Goal: Task Accomplishment & Management: Use online tool/utility

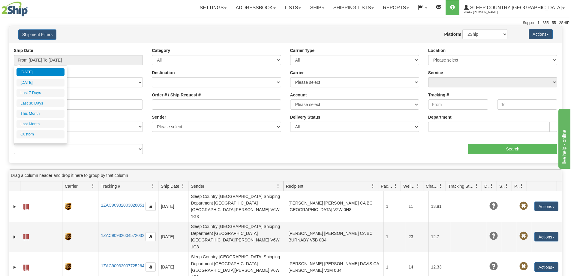
click at [55, 105] on li "Last 30 Days" at bounding box center [40, 103] width 48 height 8
type input "From 09/16/2025 To 10/15/2025"
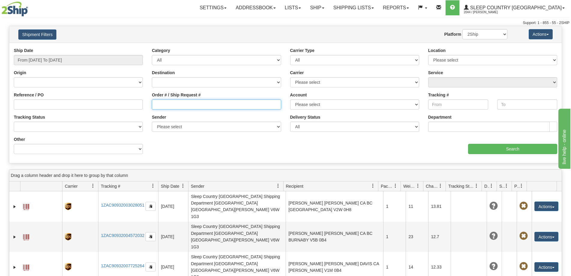
click at [162, 104] on input "Order # / Ship Request #" at bounding box center [216, 104] width 129 height 10
paste input "9000I101994"
type input "9000I101994"
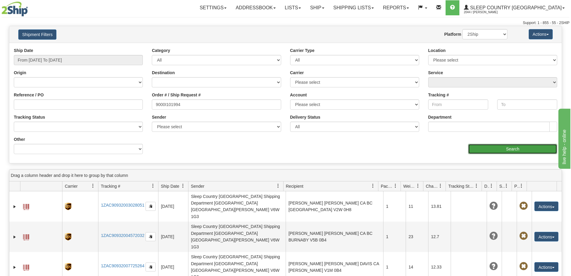
click at [500, 148] on input "Search" at bounding box center [512, 149] width 89 height 10
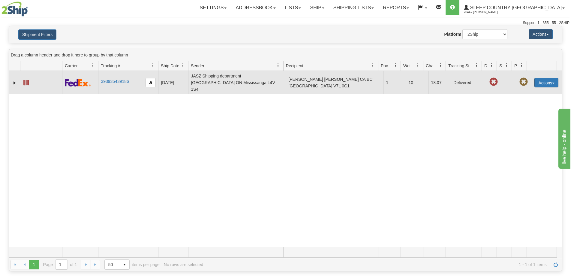
click at [537, 80] on button "Actions" at bounding box center [546, 83] width 24 height 10
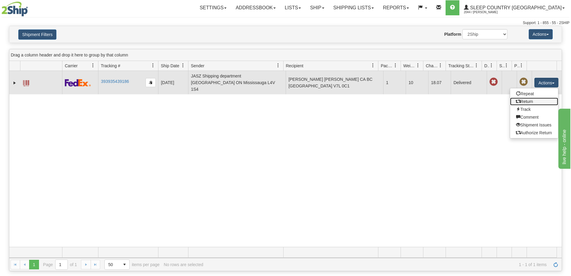
click at [525, 99] on link "Return" at bounding box center [534, 101] width 48 height 8
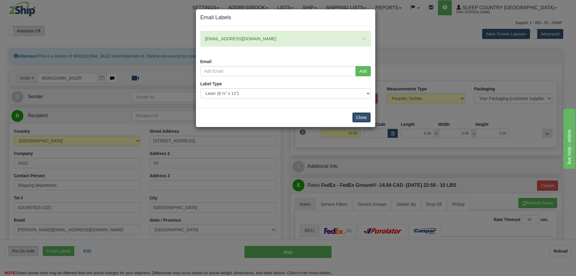
click at [359, 116] on button "Close" at bounding box center [361, 117] width 19 height 10
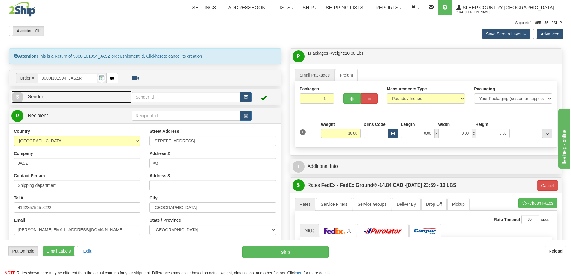
click at [85, 96] on link "S Sender" at bounding box center [71, 97] width 120 height 12
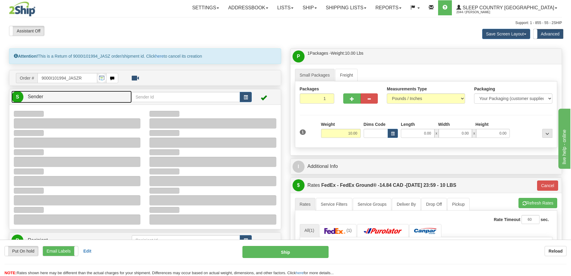
type input "15:18"
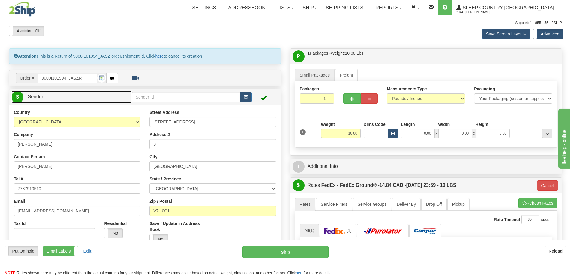
click at [91, 99] on link "S Sender" at bounding box center [71, 97] width 120 height 12
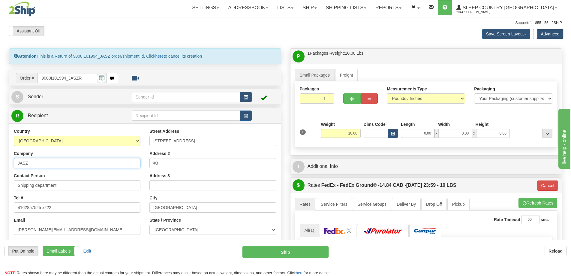
drag, startPoint x: 85, startPoint y: 162, endPoint x: 102, endPoint y: 169, distance: 18.0
click at [85, 162] on input "JASZ" at bounding box center [77, 163] width 127 height 10
click at [41, 161] on input "JASZ" at bounding box center [77, 163] width 127 height 10
drag, startPoint x: 3, startPoint y: 162, endPoint x: 0, endPoint y: 162, distance: 3.3
click at [0, 162] on div "Toggle navigation Settings Shipping Preferences Fields Preferences New" at bounding box center [285, 233] width 571 height 466
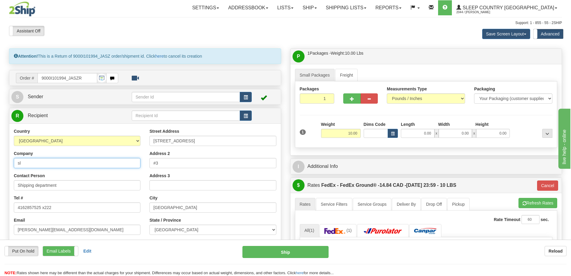
type input "Sleep Country [GEOGRAPHIC_DATA]"
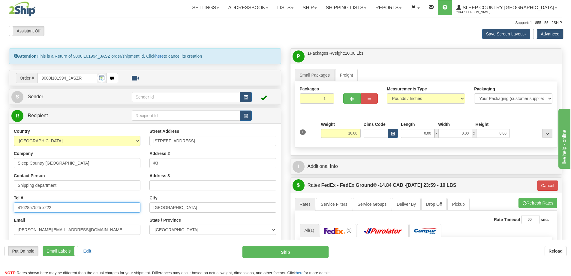
drag, startPoint x: 55, startPoint y: 208, endPoint x: 6, endPoint y: 211, distance: 48.9
click at [6, 211] on div "Attention! This is a Return of 9000I101994_JASZ order/shipment id. Click here t…" at bounding box center [144, 191] width 281 height 286
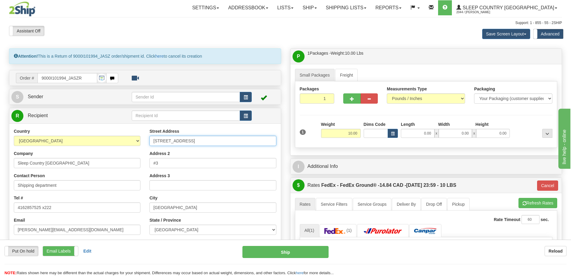
paste input "11 DUFFERIN PL SE"
drag, startPoint x: 196, startPoint y: 142, endPoint x: 118, endPoint y: 134, distance: 78.7
click at [118, 134] on div "Country AFGHANISTAN ALAND ISLANDS ALBANIA ALGERIA AMERICAN SAMOA ANDORRA ANGOLA…" at bounding box center [144, 208] width 271 height 161
type input "11 DUFFERIN PL SE"
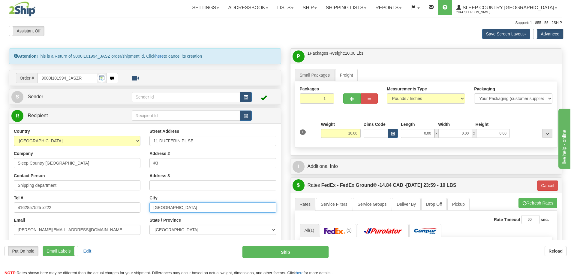
paste input "CALGARY, AB T2C 4W3"
drag, startPoint x: 190, startPoint y: 210, endPoint x: 134, endPoint y: 205, distance: 55.7
click at [134, 205] on div "Country AFGHANISTAN ALAND ISLANDS ALBANIA ALGERIA AMERICAN SAMOA ANDORRA ANGOLA…" at bounding box center [144, 208] width 271 height 161
drag, startPoint x: 181, startPoint y: 208, endPoint x: 211, endPoint y: 209, distance: 29.7
click at [208, 208] on input "CALGARY, AB T2C 4W3" at bounding box center [212, 207] width 127 height 10
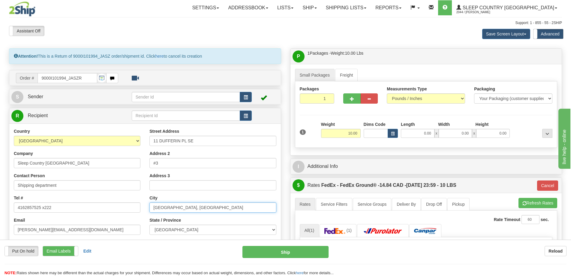
scroll to position [60, 0]
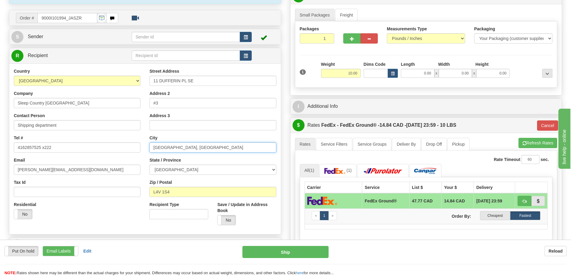
type input "CALGARY, AB"
drag, startPoint x: 144, startPoint y: 191, endPoint x: 105, endPoint y: 191, distance: 39.0
click at [105, 191] on div "Country AFGHANISTAN ALAND ISLANDS ALBANIA ALGERIA AMERICAN SAMOA ANDORRA ANGOLA…" at bounding box center [144, 148] width 271 height 161
paste input "T2C 4W3"
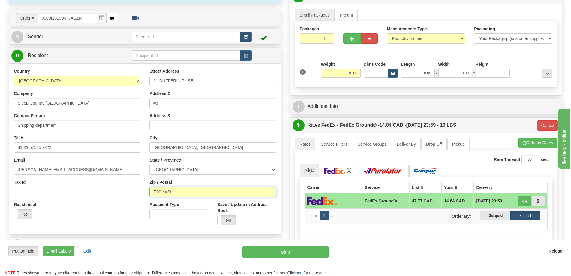
type input "T2C 4W3"
drag, startPoint x: 177, startPoint y: 169, endPoint x: 142, endPoint y: 169, distance: 34.8
click at [142, 169] on div "Country AFGHANISTAN ALAND ISLANDS ALBANIA ALGERIA AMERICAN SAMOA ANDORRA ANGOLA…" at bounding box center [144, 148] width 271 height 161
type input "92"
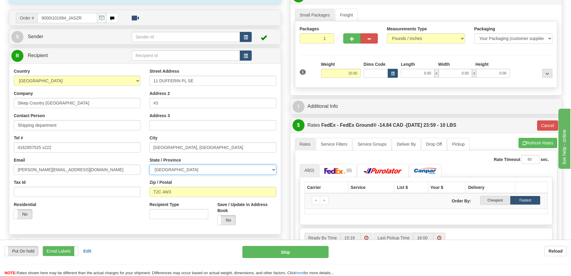
select select "AB"
click at [149, 164] on select "ALBERTA BRITISH COLUMBIA MANITOBA NEW BRUNSWICK NEWFOUNDLAND NOVA SCOTIA NUNAVU…" at bounding box center [212, 169] width 127 height 10
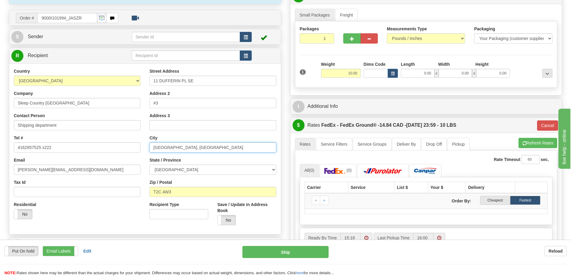
click at [189, 149] on input "CALGARY, AB" at bounding box center [212, 147] width 127 height 10
type input "CALGARY"
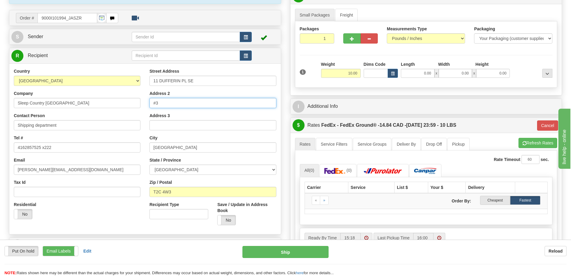
drag, startPoint x: 175, startPoint y: 102, endPoint x: 145, endPoint y: 102, distance: 30.0
click at [145, 102] on div "Street Address 11 DUFFERIN PL SE Address 2 #3 Address 3 City CALGARY State / Pr…" at bounding box center [213, 148] width 136 height 161
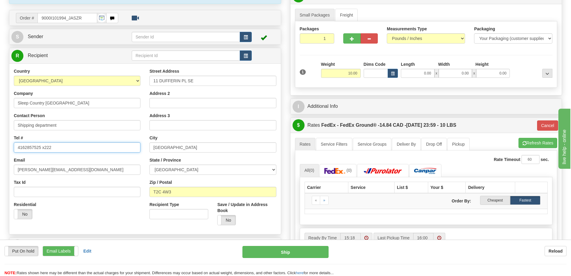
drag, startPoint x: 12, startPoint y: 147, endPoint x: 5, endPoint y: 147, distance: 7.2
click at [5, 147] on div "Attention! This is a Return of 9000I101994_JASZ order/shipment id. Click here t…" at bounding box center [144, 131] width 281 height 286
type input "1-888-753-3788"
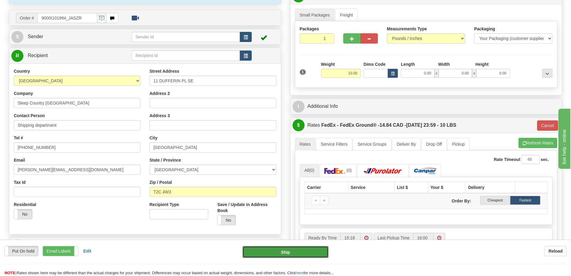
click at [261, 251] on button "Ship" at bounding box center [285, 252] width 86 height 12
click at [371, 259] on div "Put On hold Put On hold Print Order Slip Print Order Slip Email Labels Email La…" at bounding box center [285, 261] width 571 height 30
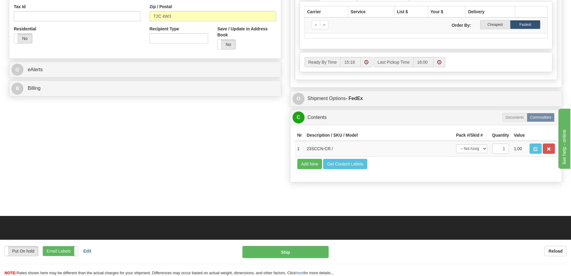
scroll to position [240, 0]
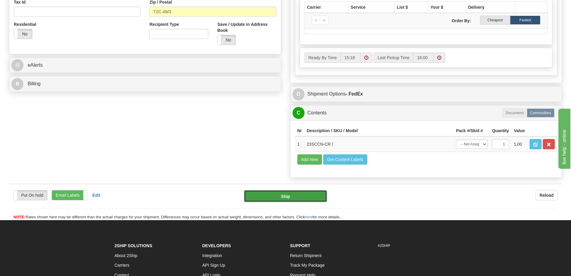
click at [294, 197] on button "Ship" at bounding box center [285, 196] width 83 height 12
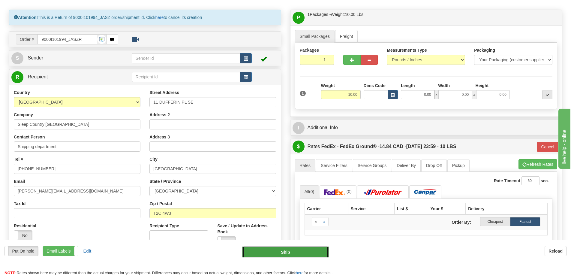
scroll to position [0, 0]
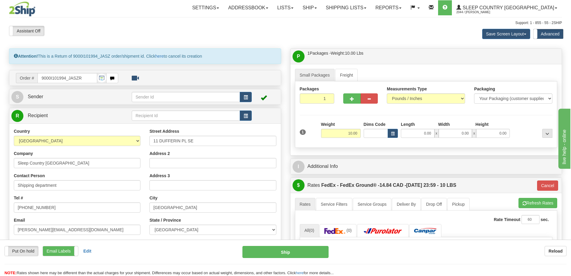
drag, startPoint x: 191, startPoint y: 262, endPoint x: 202, endPoint y: 195, distance: 67.5
click at [191, 261] on div "Put On hold Put On hold Print Order Slip Print Order Slip Email Labels Email La…" at bounding box center [285, 261] width 571 height 30
click at [91, 56] on div "Attention! This is a Return of 9000I101994_JASZ order/shipment id. Click here t…" at bounding box center [145, 56] width 272 height 16
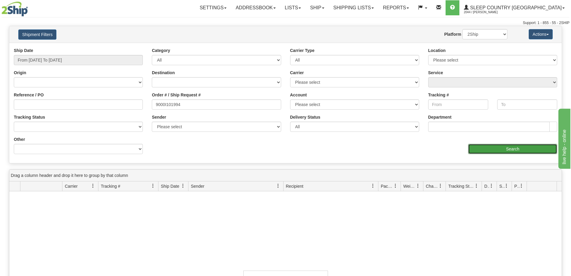
click at [512, 151] on input "Search" at bounding box center [512, 149] width 89 height 10
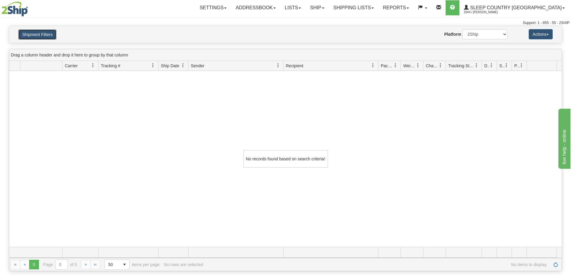
click at [45, 36] on button "Shipment Filters" at bounding box center [37, 34] width 38 height 10
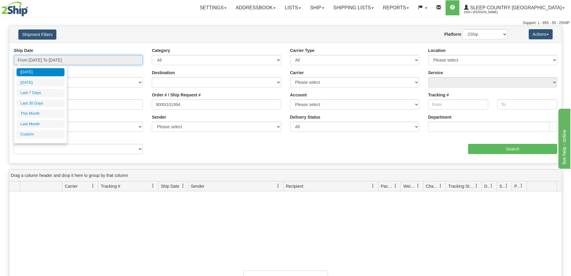
click at [47, 62] on input "From 10/14/2025 To 10/15/2025" at bounding box center [78, 60] width 129 height 10
click at [44, 103] on li "Last 30 Days" at bounding box center [40, 103] width 48 height 8
type input "From 09/16/2025 To 10/15/2025"
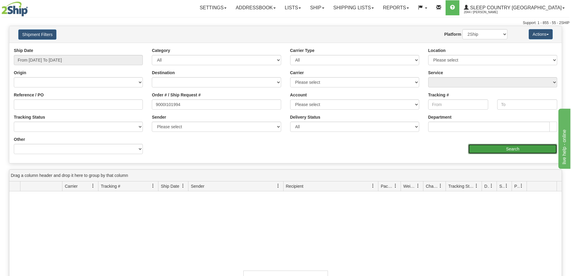
click at [506, 148] on input "Search" at bounding box center [512, 149] width 89 height 10
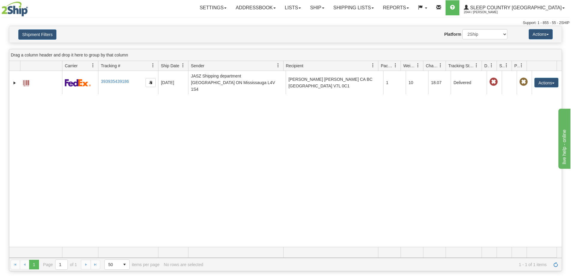
click at [39, 109] on div "31631805 2044 393935439186 10/06/2025 10/06/2025 09:43:30 AM JASZ Shipping depa…" at bounding box center [285, 159] width 552 height 176
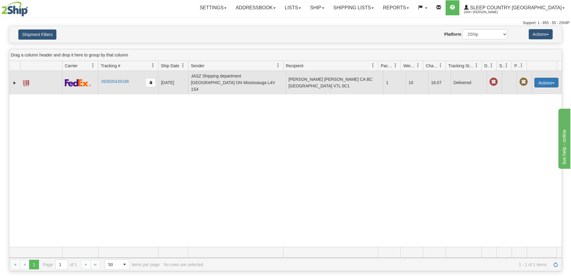
click at [541, 80] on button "Actions" at bounding box center [546, 83] width 24 height 10
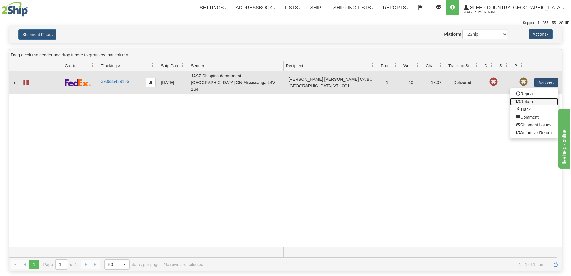
click at [524, 99] on link "Return" at bounding box center [534, 101] width 48 height 8
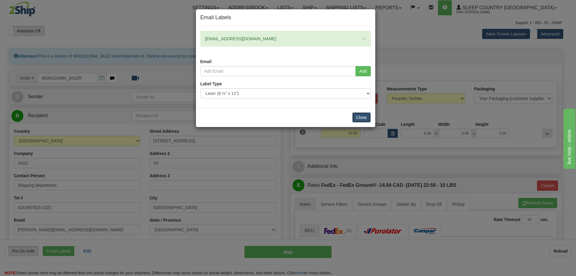
click at [360, 118] on button "Close" at bounding box center [361, 117] width 19 height 10
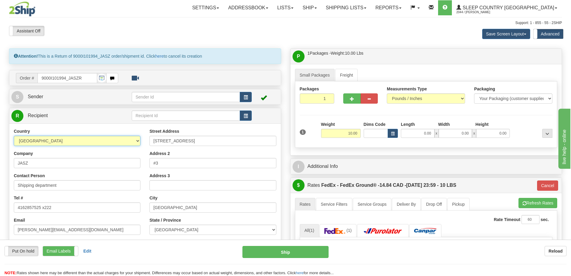
drag, startPoint x: 61, startPoint y: 141, endPoint x: 0, endPoint y: 134, distance: 61.9
click at [0, 134] on div "Toggle navigation Settings Shipping Preferences Fields Preferences New" at bounding box center [285, 233] width 571 height 466
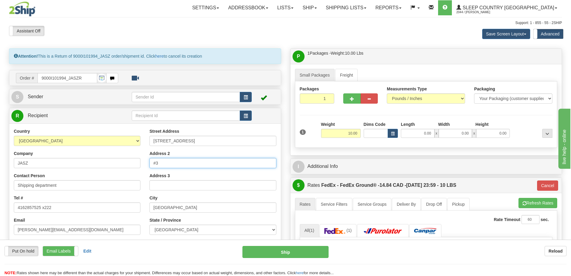
click at [224, 164] on input "#3" at bounding box center [212, 163] width 127 height 10
drag, startPoint x: 213, startPoint y: 54, endPoint x: 14, endPoint y: 62, distance: 198.4
click at [14, 62] on div "Attention! This is a Return of 9000I101994_JASZ order/shipment id. Click here t…" at bounding box center [145, 56] width 272 height 16
copy div "Attention! This is a Return of 9000I101994_JASZ order/shipment id. Click here t…"
click at [113, 261] on div "Put On hold Put On hold Print Order Slip Print Order Slip Email Labels Email La…" at bounding box center [285, 261] width 571 height 30
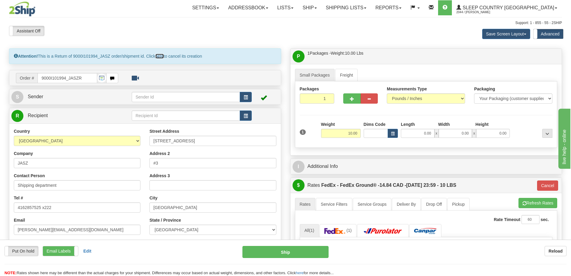
click at [163, 56] on link "here" at bounding box center [159, 56] width 8 height 5
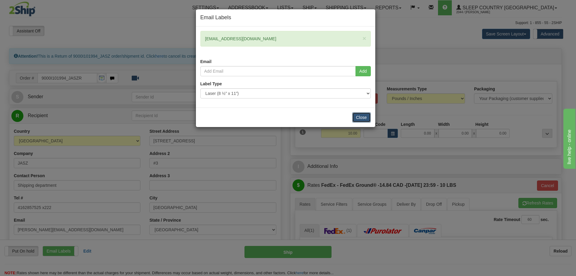
click at [363, 115] on button "Close" at bounding box center [361, 117] width 19 height 10
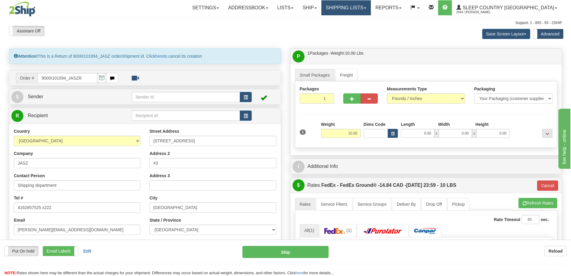
click at [371, 5] on link "Shipping lists" at bounding box center [345, 7] width 49 height 15
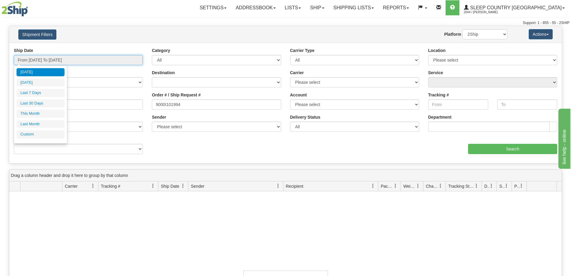
click at [62, 60] on input "From 10/14/2025 To 10/15/2025" at bounding box center [78, 60] width 129 height 10
click at [46, 103] on li "Last 30 Days" at bounding box center [40, 103] width 48 height 8
type input "From 09/16/2025 To 10/15/2025"
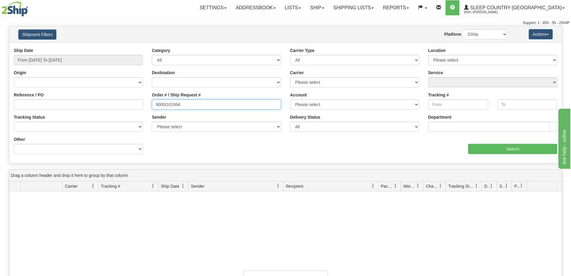
click at [202, 102] on input "9000I101994" at bounding box center [216, 104] width 129 height 10
click at [85, 63] on input "From 09/16/2025 To 10/15/2025" at bounding box center [78, 60] width 129 height 10
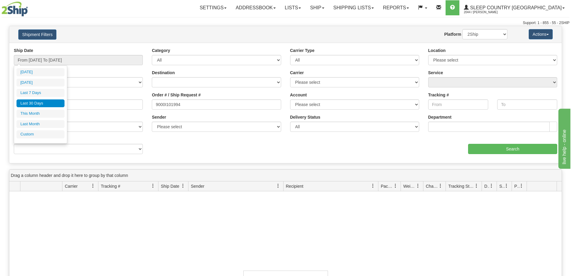
click at [42, 104] on li "Last 30 Days" at bounding box center [40, 103] width 48 height 8
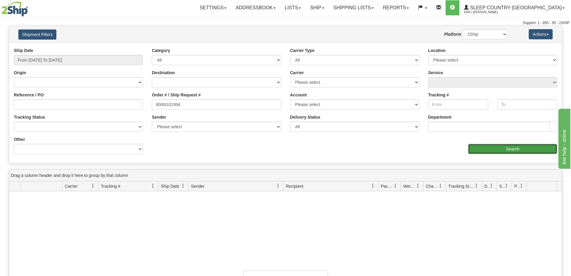
click at [509, 152] on input "Search" at bounding box center [512, 149] width 89 height 10
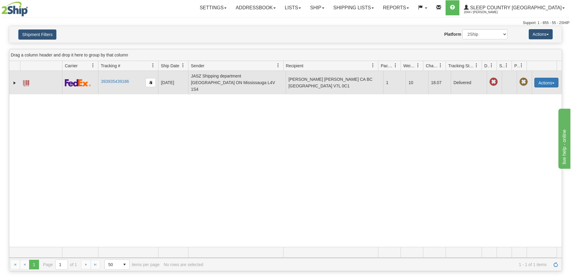
click at [541, 78] on button "Actions" at bounding box center [546, 83] width 24 height 10
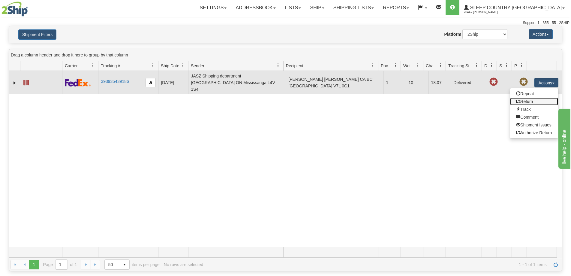
click at [526, 100] on link "Return" at bounding box center [534, 101] width 48 height 8
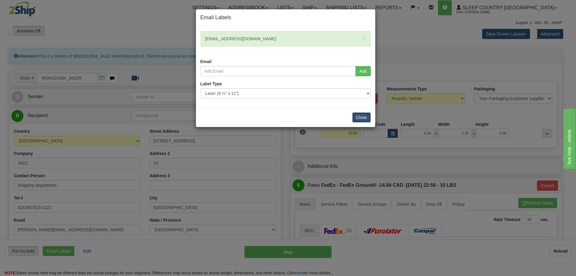
click at [359, 118] on button "Close" at bounding box center [361, 117] width 19 height 10
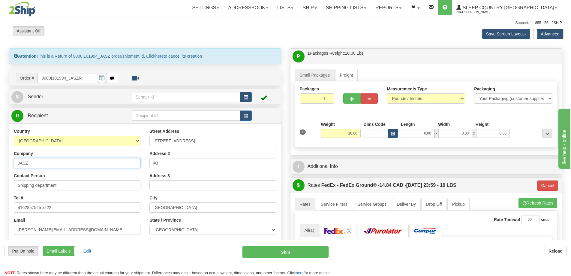
drag, startPoint x: 52, startPoint y: 165, endPoint x: 0, endPoint y: 167, distance: 52.2
click at [0, 167] on div "Toggle navigation Settings Shipping Preferences Fields Preferences New" at bounding box center [285, 233] width 571 height 466
type input "Sleep Country [GEOGRAPHIC_DATA]"
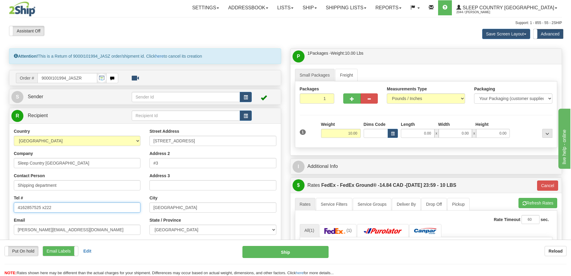
click at [0, 209] on div "Toggle navigation Settings Shipping Preferences Fields Preferences New" at bounding box center [285, 233] width 571 height 466
click at [36, 209] on input "18" at bounding box center [77, 207] width 127 height 10
type input "1 888 753 3788"
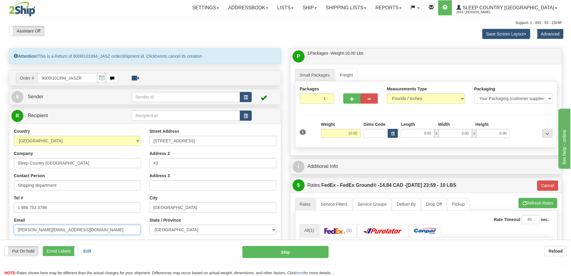
drag, startPoint x: 88, startPoint y: 229, endPoint x: 4, endPoint y: 232, distance: 84.9
click at [4, 232] on div "Toggle navigation Settings Shipping Preferences Fields Preferences New" at bounding box center [285, 233] width 571 height 466
type input "cs@support.sleepcountry.ca"
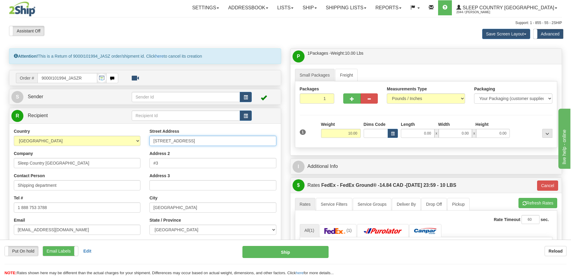
drag, startPoint x: 174, startPoint y: 145, endPoint x: 134, endPoint y: 145, distance: 40.2
click at [134, 145] on div "Country AFGHANISTAN ALAND ISLANDS ALBANIA ALGERIA AMERICAN SAMOA ANDORRA ANGOLA…" at bounding box center [144, 208] width 271 height 161
type input "11 Dufferin Pl SE"
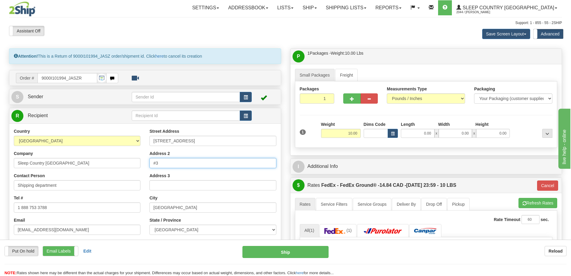
drag, startPoint x: 173, startPoint y: 162, endPoint x: 117, endPoint y: 165, distance: 56.1
click at [117, 165] on div "Country AFGHANISTAN ALAND ISLANDS ALBANIA ALGERIA AMERICAN SAMOA ANDORRA ANGOLA…" at bounding box center [144, 208] width 271 height 161
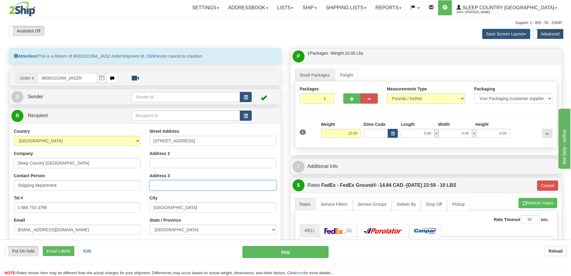
click at [187, 186] on input "Address 3" at bounding box center [212, 185] width 127 height 10
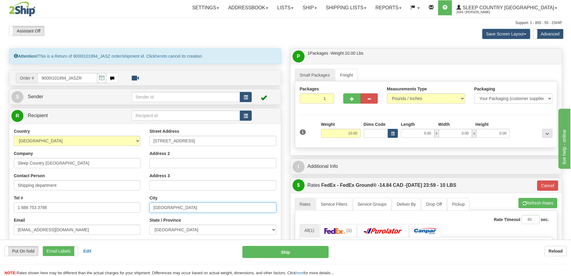
click at [129, 207] on div "Country AFGHANISTAN ALAND ISLANDS ALBANIA ALGERIA AMERICAN SAMOA ANDORRA ANGOLA…" at bounding box center [144, 208] width 271 height 161
type input "Calgary"
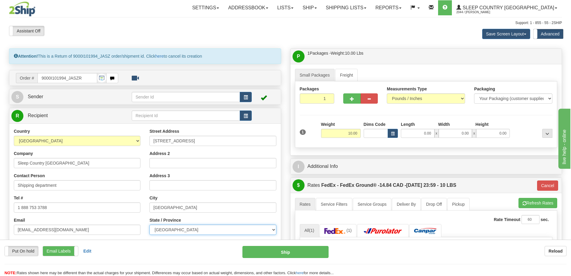
click at [174, 228] on select "ALBERTA BRITISH COLUMBIA MANITOBA NEW BRUNSWICK NEWFOUNDLAND NOVA SCOTIA NUNAVU…" at bounding box center [212, 229] width 127 height 10
select select "AB"
click at [149, 224] on select "ALBERTA BRITISH COLUMBIA MANITOBA NEW BRUNSWICK NEWFOUNDLAND NOVA SCOTIA NUNAVU…" at bounding box center [212, 229] width 127 height 10
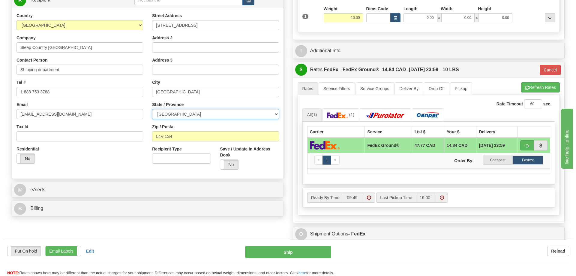
scroll to position [120, 0]
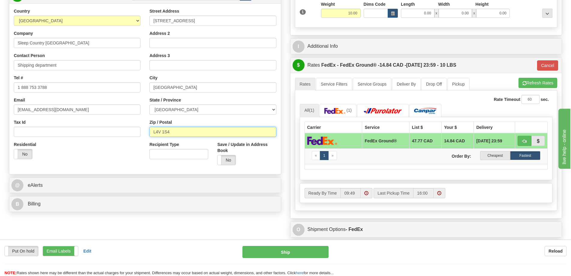
drag, startPoint x: 136, startPoint y: 128, endPoint x: 113, endPoint y: 128, distance: 22.8
click at [114, 128] on div "Country AFGHANISTAN ALAND ISLANDS ALBANIA ALGERIA AMERICAN SAMOA ANDORRA ANGOLA…" at bounding box center [144, 88] width 271 height 161
type input "T2C 4W3"
click at [275, 251] on button "Ship" at bounding box center [285, 252] width 86 height 12
type input "92"
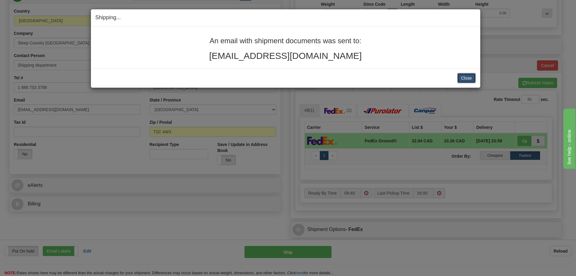
click at [471, 79] on button "Close" at bounding box center [466, 78] width 19 height 10
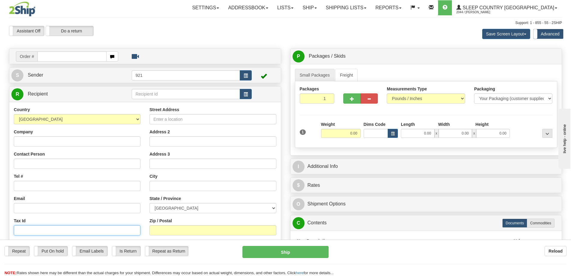
drag, startPoint x: 25, startPoint y: 233, endPoint x: 69, endPoint y: 175, distance: 73.6
click at [25, 233] on input "Tax Id" at bounding box center [77, 230] width 127 height 10
